Goal: Find contact information: Find contact information

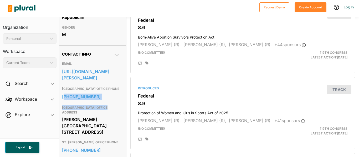
scroll to position [135, 0]
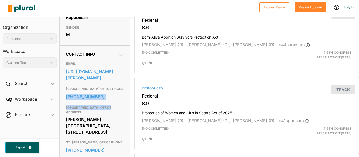
drag, startPoint x: 101, startPoint y: 103, endPoint x: 64, endPoint y: 98, distance: 37.7
click at [92, 103] on div "[GEOGRAPHIC_DATA] OFFICE ADDRESS [PERSON_NAME][GEOGRAPHIC_DATA] [STREET_ADDRESS]" at bounding box center [95, 120] width 58 height 35
drag, startPoint x: 103, startPoint y: 103, endPoint x: 63, endPoint y: 97, distance: 39.8
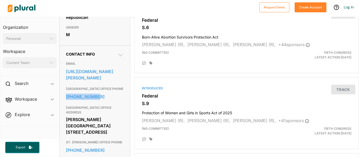
copy link "[PHONE_NUMBER]"
click at [107, 83] on div "EMAIL [URL][DOMAIN_NAME][PERSON_NAME]" at bounding box center [95, 71] width 58 height 25
click at [106, 76] on link "[URL][DOMAIN_NAME][PERSON_NAME]" at bounding box center [95, 75] width 58 height 14
